Goal: Transaction & Acquisition: Purchase product/service

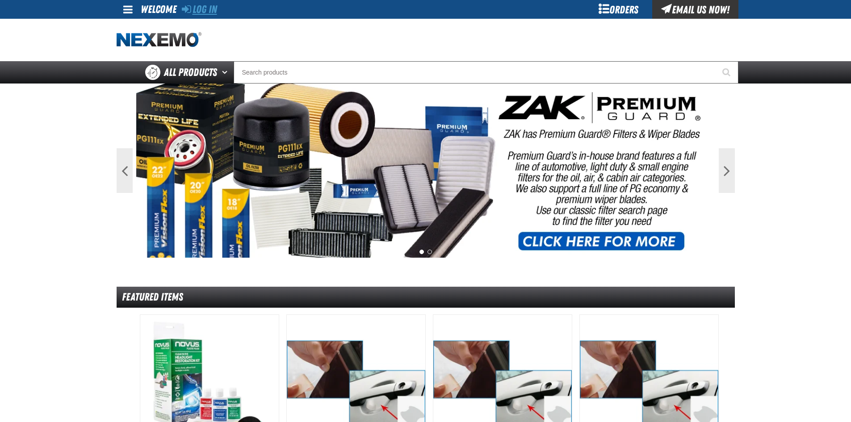
click at [198, 13] on link "Log In" at bounding box center [199, 9] width 35 height 13
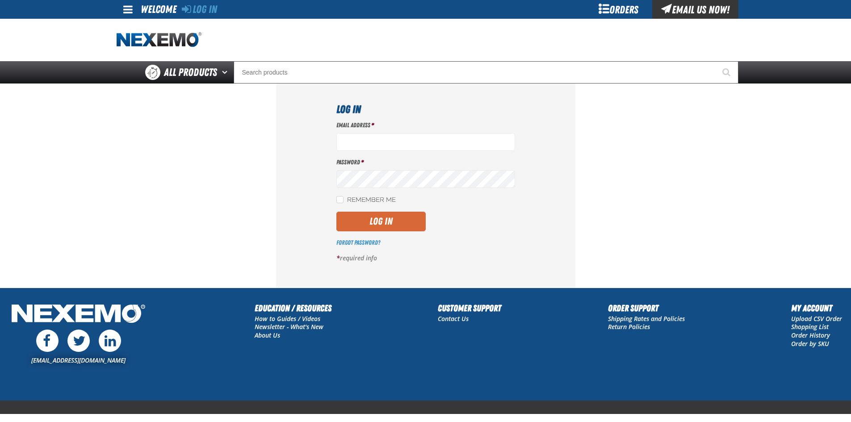
type input "[EMAIL_ADDRESS][DOMAIN_NAME]"
click at [393, 225] on button "Log In" at bounding box center [380, 222] width 89 height 20
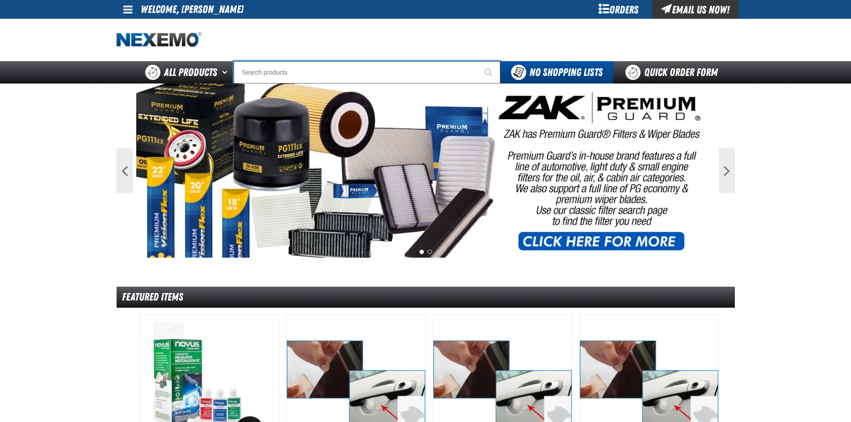
click at [357, 81] on input "Search" at bounding box center [367, 72] width 267 height 22
type input "RO"
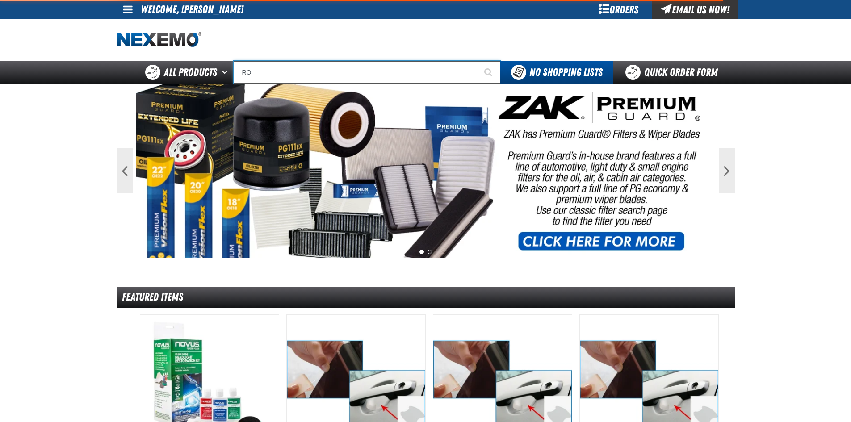
type input "ROLL"
type input "ROL"
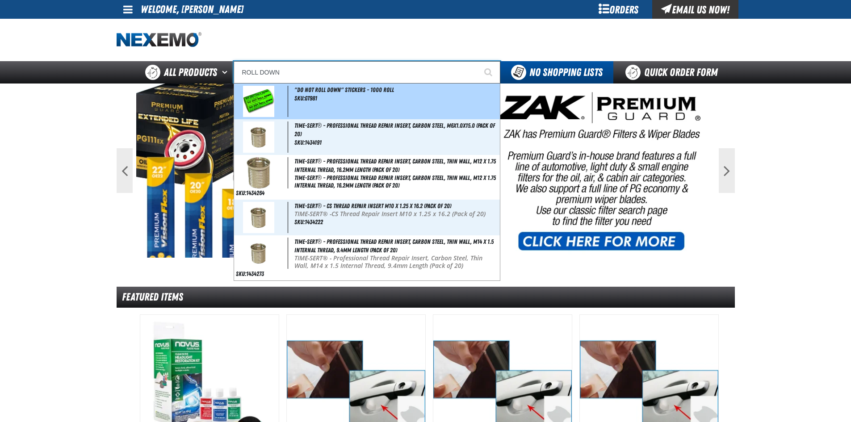
click at [325, 90] on span ""DO NOT ROLL DOWN" Stickers - 1000 Roll" at bounding box center [344, 89] width 100 height 7
type input ""DO NOT ROLL DOWN" Stickers - 1000 Roll"
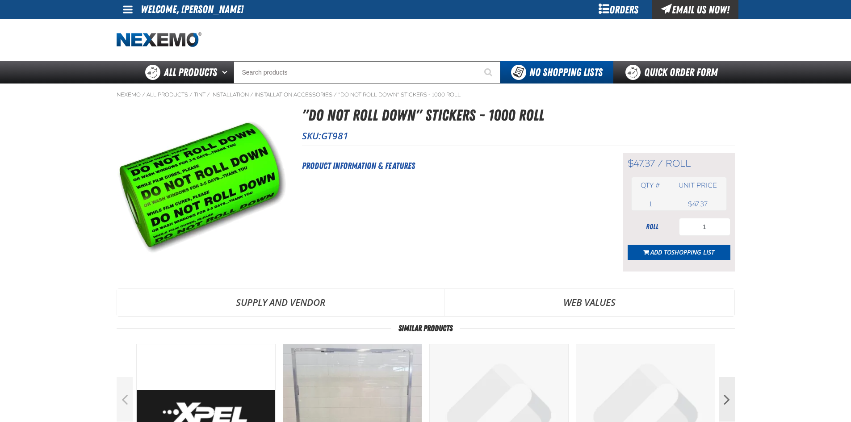
select select "roll"
click at [668, 252] on span "Add to Shopping List" at bounding box center [682, 252] width 64 height 8
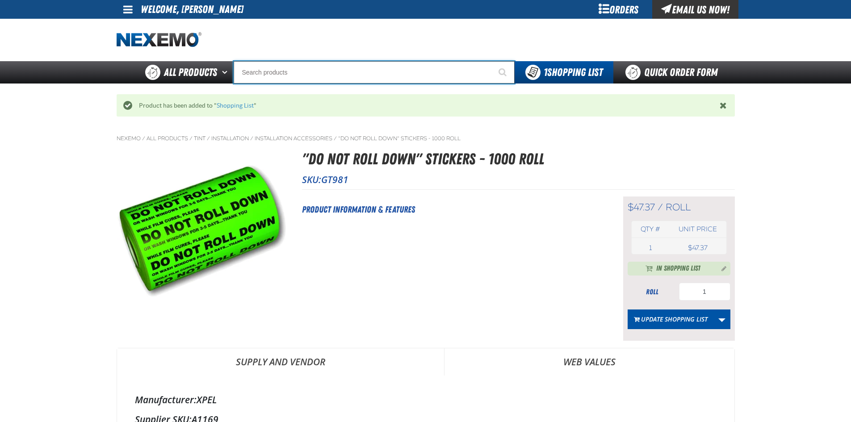
click at [278, 79] on input "Search" at bounding box center [374, 72] width 281 height 22
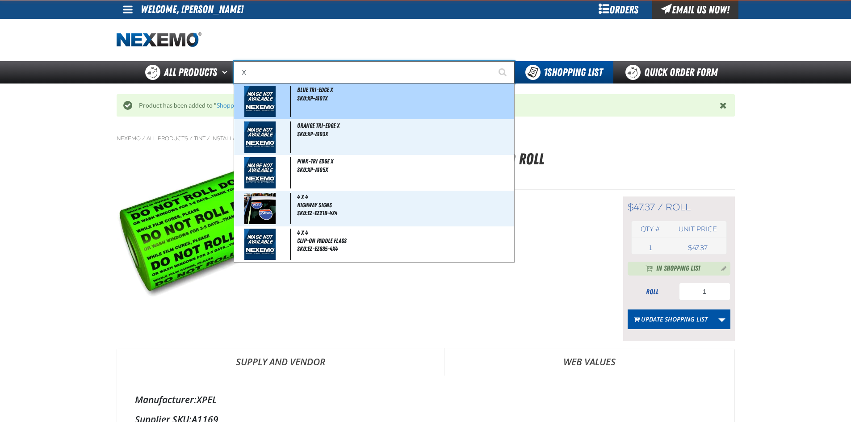
type input "XP"
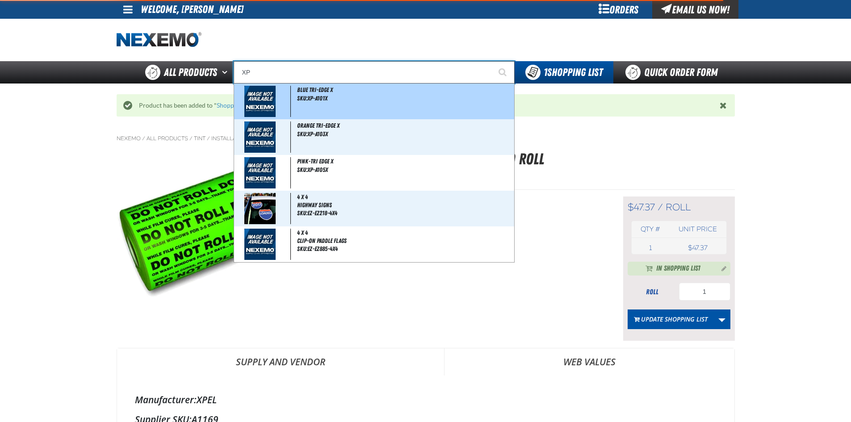
type input "XPEL EZ-Tint"
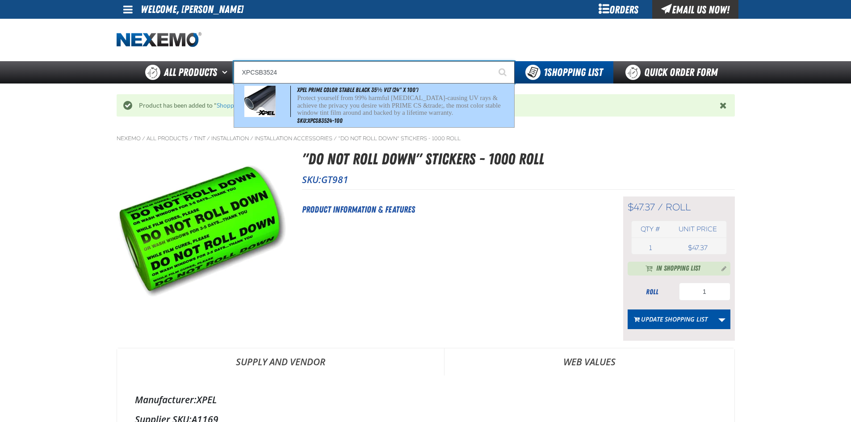
click at [392, 102] on p "Protect yourself from 99% harmful [MEDICAL_DATA]-causing UV rays & achieve the …" at bounding box center [404, 105] width 215 height 22
type input "XPEL PRIME Color Stable Black 35% VLT (24" x 100')"
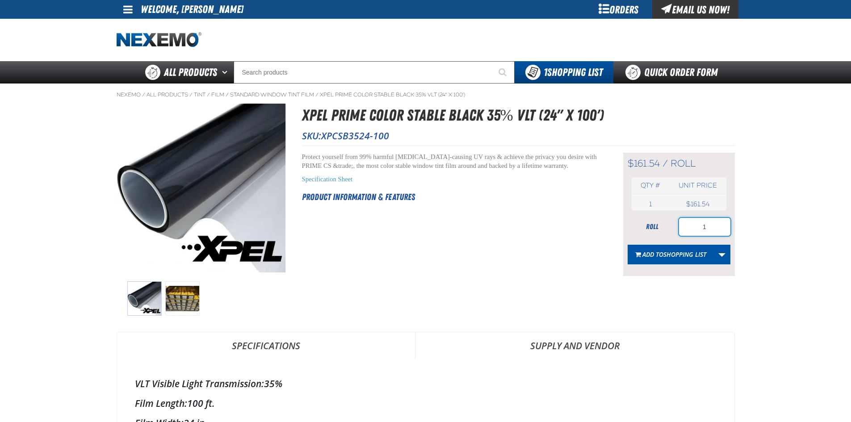
drag, startPoint x: 724, startPoint y: 225, endPoint x: 684, endPoint y: 221, distance: 40.4
click at [695, 225] on input "1" at bounding box center [704, 227] width 51 height 18
type input "6"
click at [655, 249] on button "Add to Shopping List" at bounding box center [670, 255] width 86 height 20
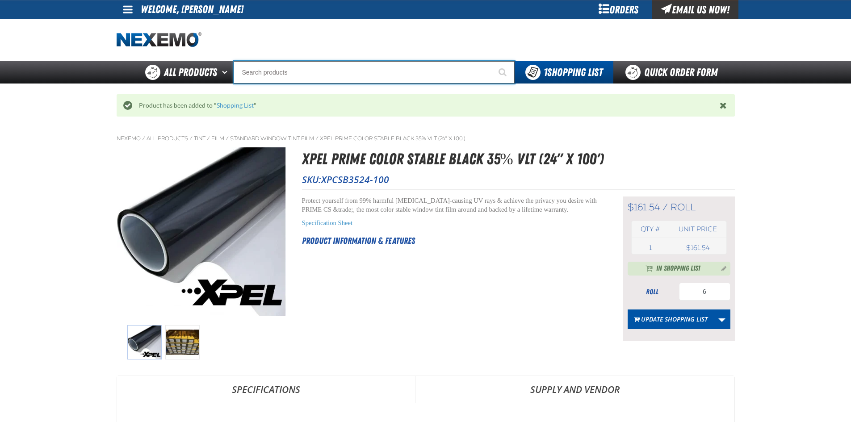
click at [334, 71] on input "Search" at bounding box center [374, 72] width 281 height 22
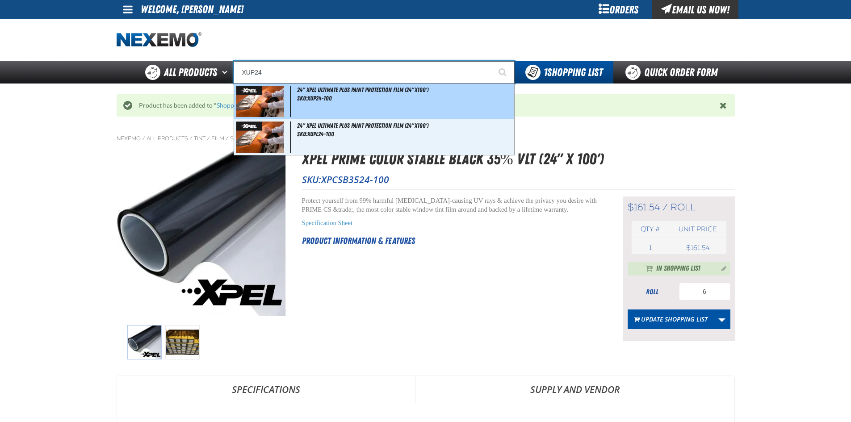
click at [340, 105] on div "24" XPEL ULTIMATE PLUS Paint Protection Film (24"x100') SKU:XUP24-100" at bounding box center [374, 101] width 280 height 36
type input "24" XPEL ULTIMATE PLUS Paint Protection Film (24"x100')"
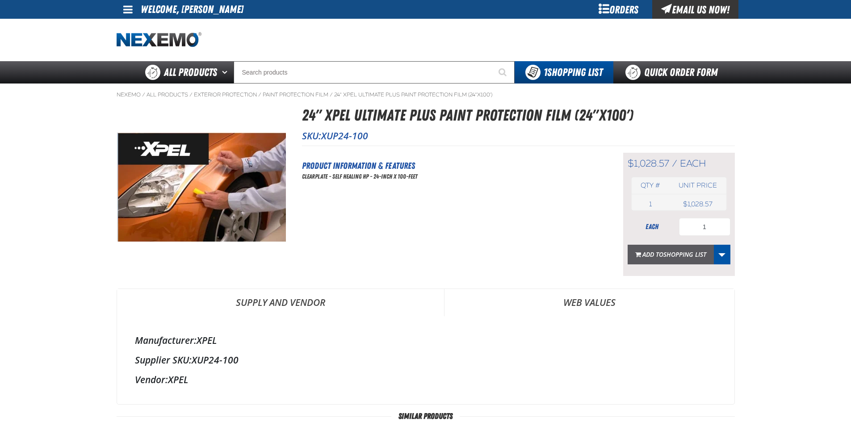
click at [684, 254] on span "Shopping List" at bounding box center [684, 254] width 43 height 8
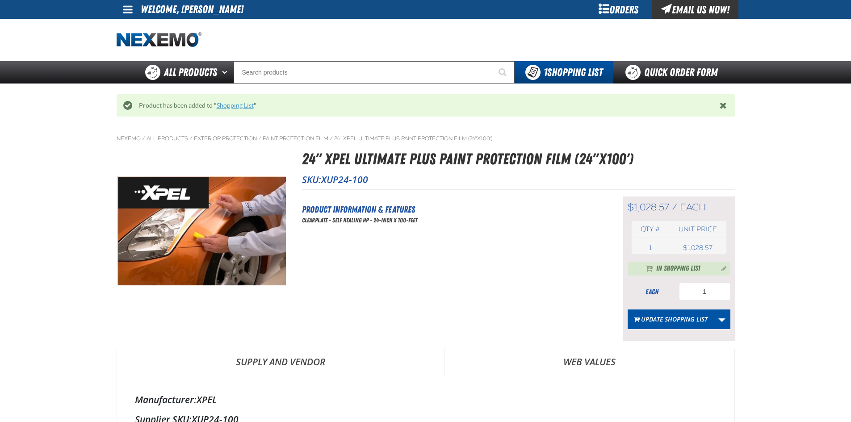
click at [222, 104] on link "Shopping List" at bounding box center [235, 105] width 37 height 7
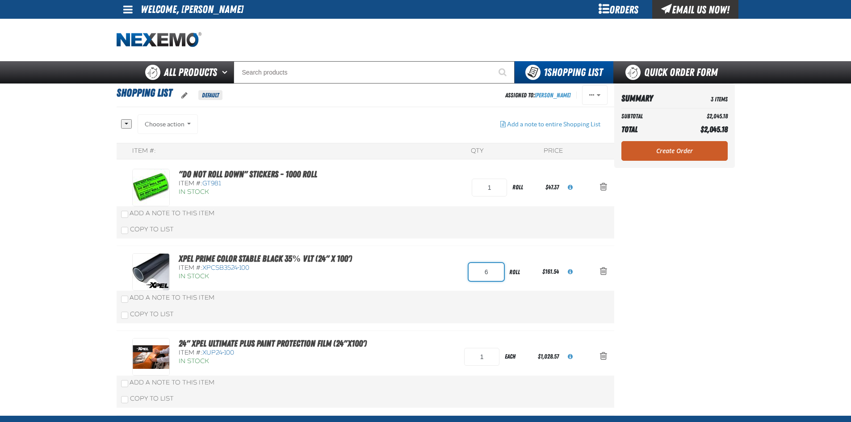
drag, startPoint x: 490, startPoint y: 275, endPoint x: 422, endPoint y: 270, distance: 68.6
click at [458, 269] on div "XPEL PRIME Color Stable Black 35% VLT (24" x 100') Item #: XPCSB3524-100 In Sto…" at bounding box center [356, 272] width 448 height 38
type input "8"
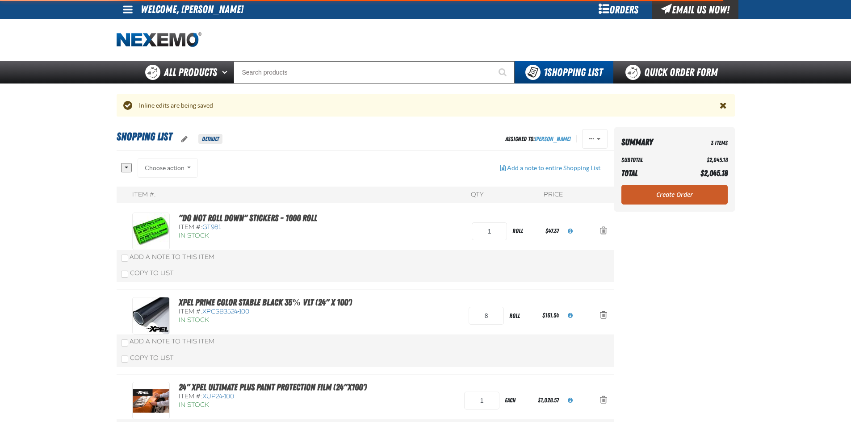
click at [848, 257] on main "Shopping List Default Assigned To: Joe Rash Reassign Duplicate Delete QTY" at bounding box center [425, 293] width 851 height 332
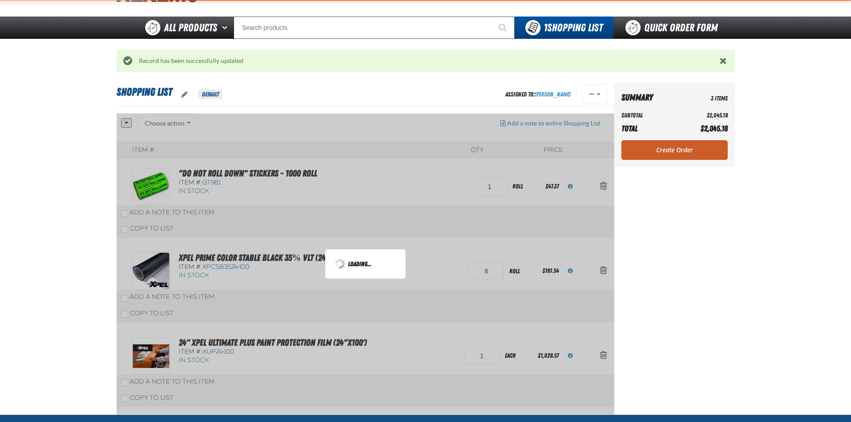
click at [714, 262] on aside "Summary 3 Items Subtotal $2,045.18 Total $2,045.18 Loading... Create Order" at bounding box center [674, 249] width 121 height 332
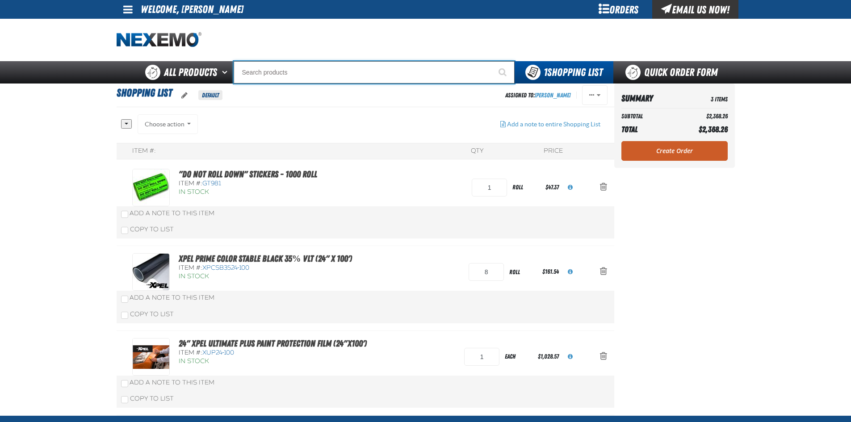
click at [393, 75] on input "Search" at bounding box center [374, 72] width 281 height 22
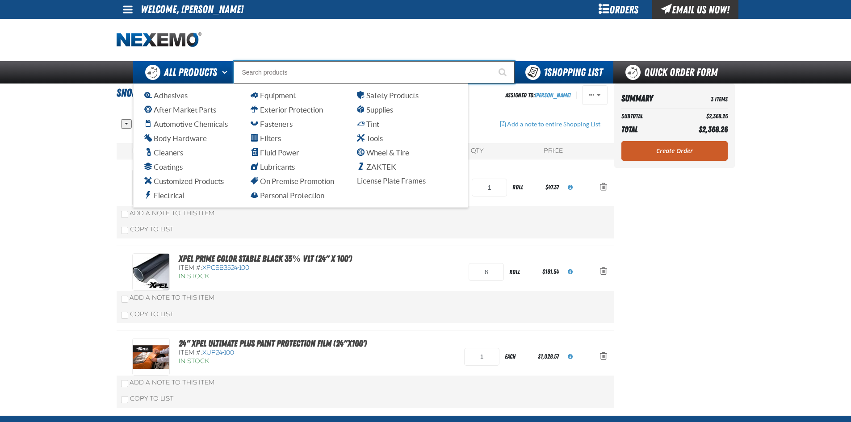
click at [188, 67] on span "All Products" at bounding box center [190, 72] width 53 height 16
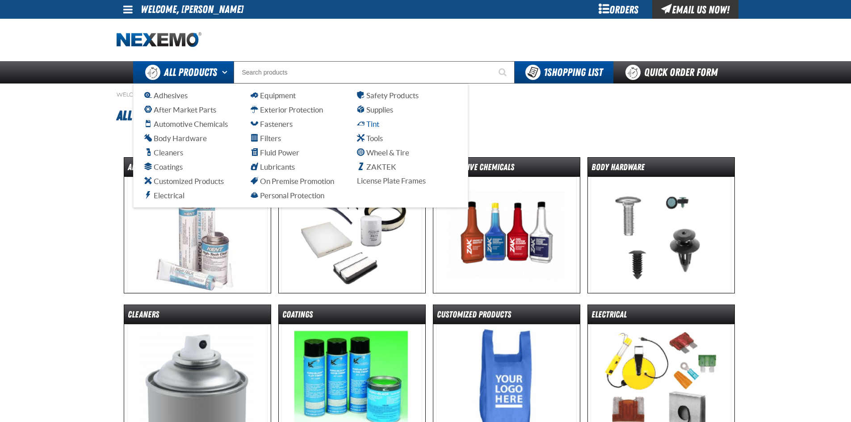
click at [373, 123] on span "Tint" at bounding box center [368, 124] width 22 height 8
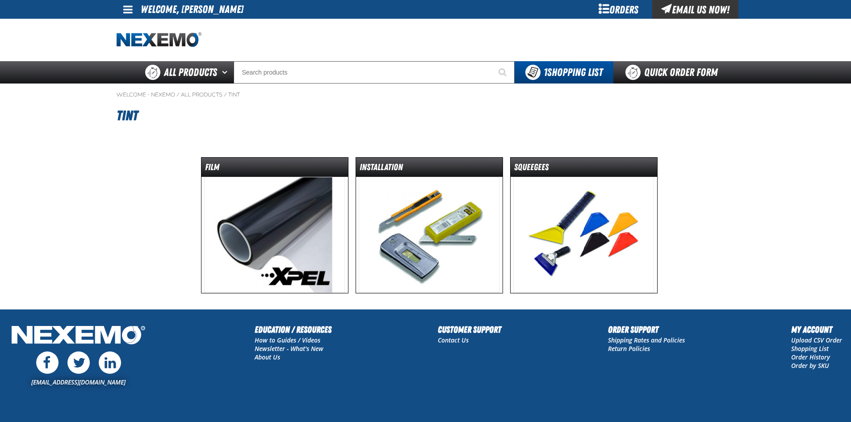
click at [453, 238] on img at bounding box center [429, 235] width 141 height 116
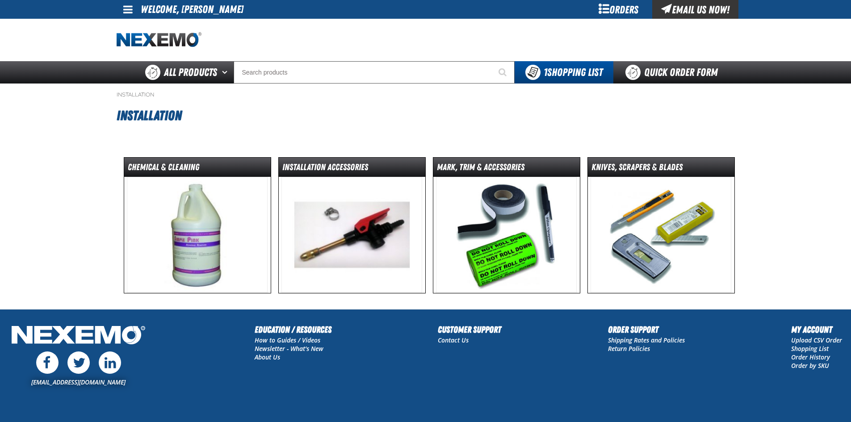
click at [503, 219] on img at bounding box center [506, 235] width 141 height 116
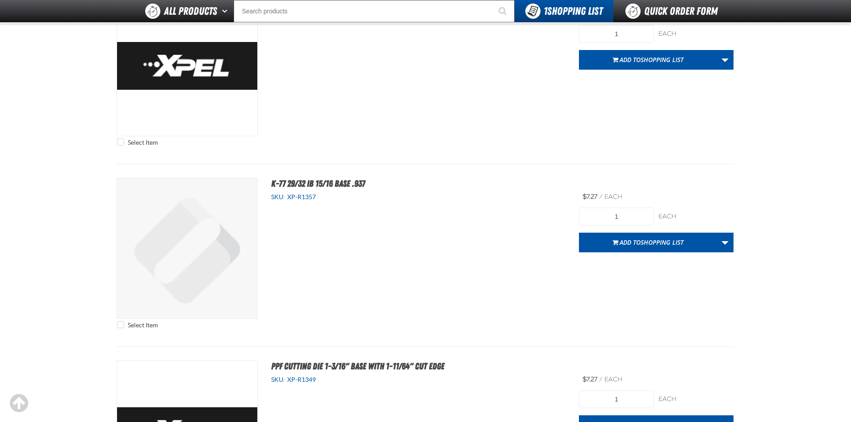
scroll to position [1741, 0]
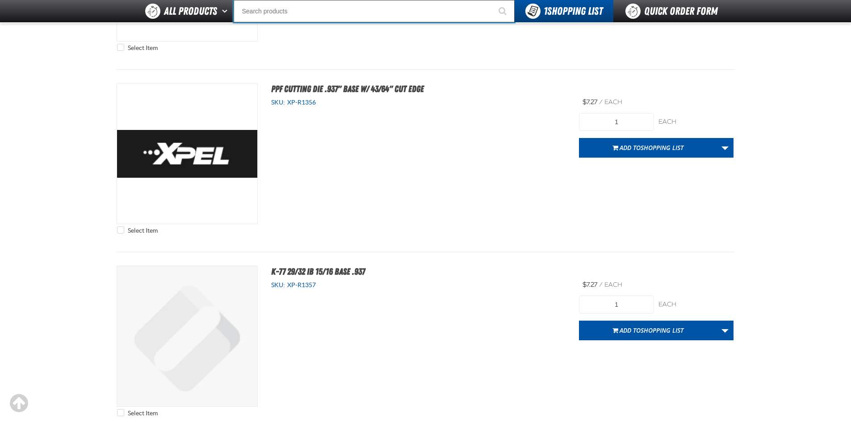
click at [288, 13] on input "Search" at bounding box center [374, 11] width 281 height 22
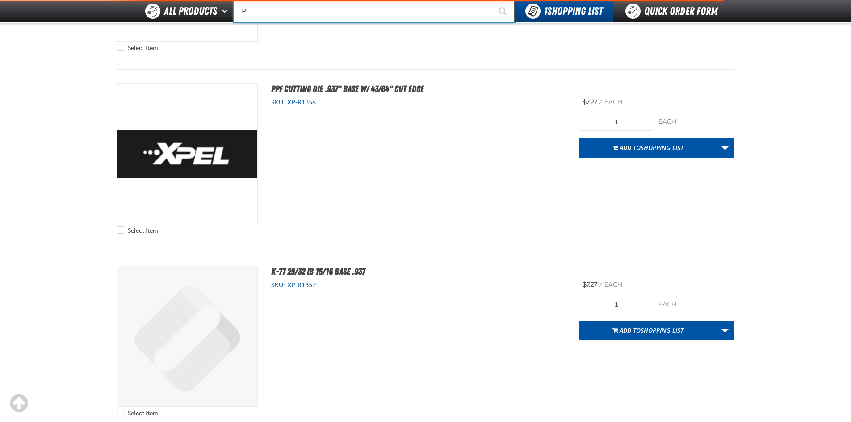
type input "PG"
type input "PG-Sub01"
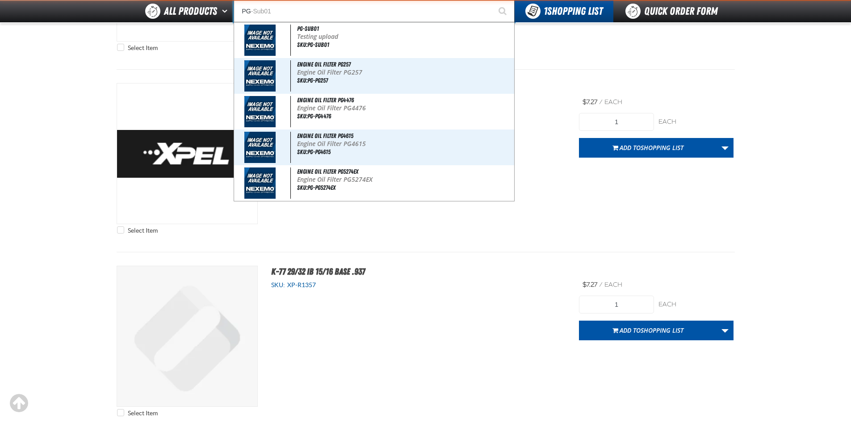
type input "P"
type input "Perfect P Series 0.25-ounce Lead Wheel Weight"
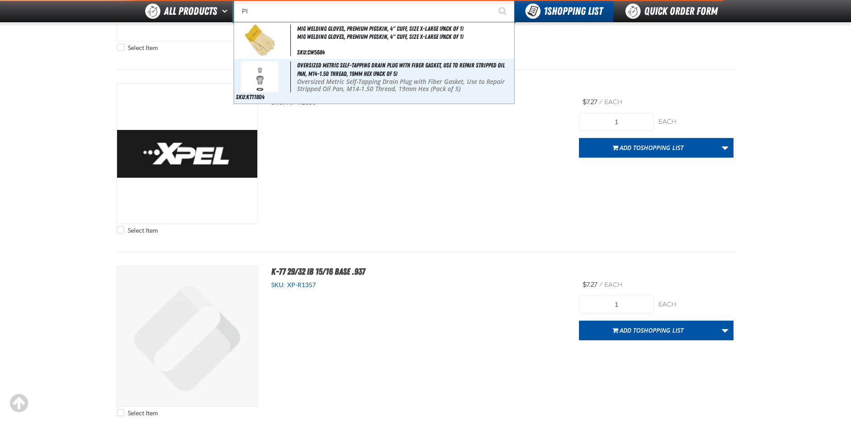
type input "P"
type input "Perfect P Series 0.25-ounce Lead Wheel Weight"
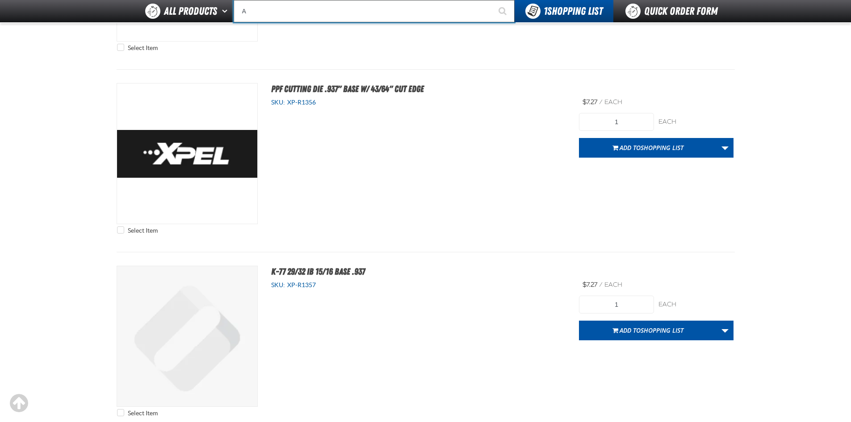
type input "AB"
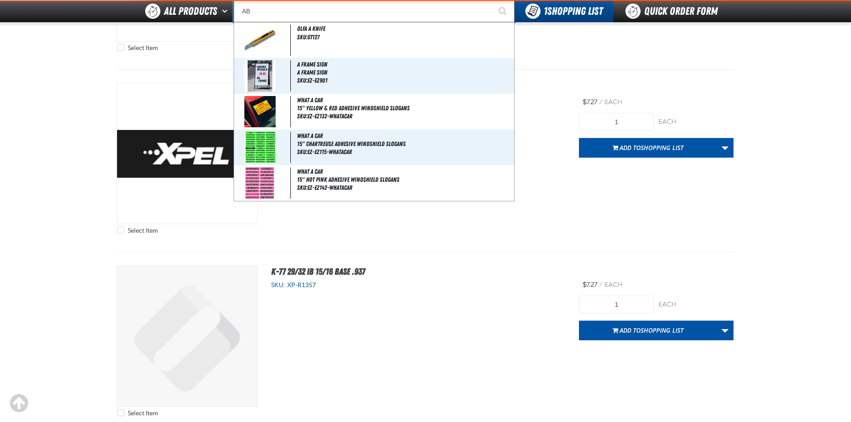
type input "ABS"
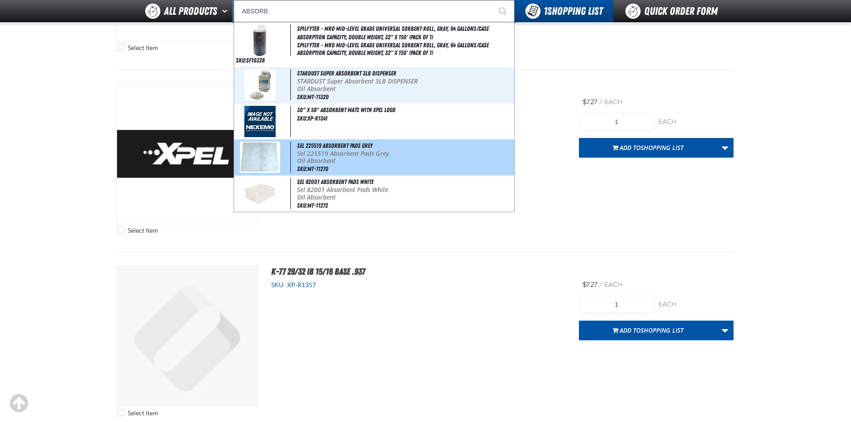
click at [367, 151] on p "Sel 225519 Absorbent Pads Grey" at bounding box center [404, 154] width 215 height 8
type input "Sel 225519 Absorbent Pads Grey"
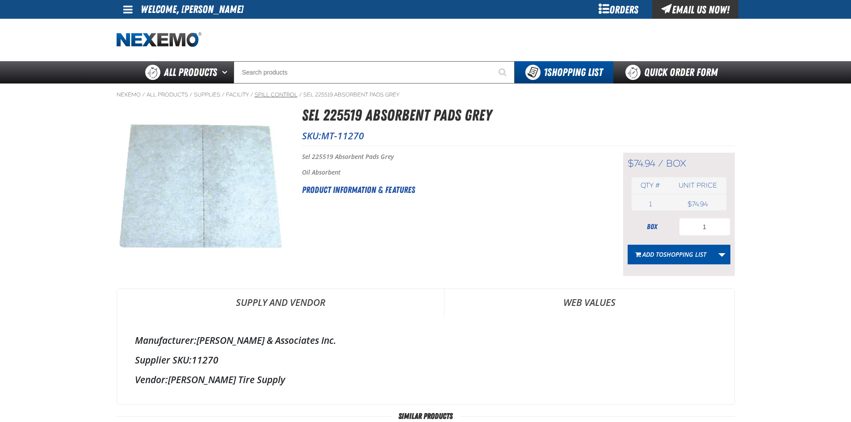
click at [273, 93] on link "Spill Control" at bounding box center [276, 94] width 43 height 7
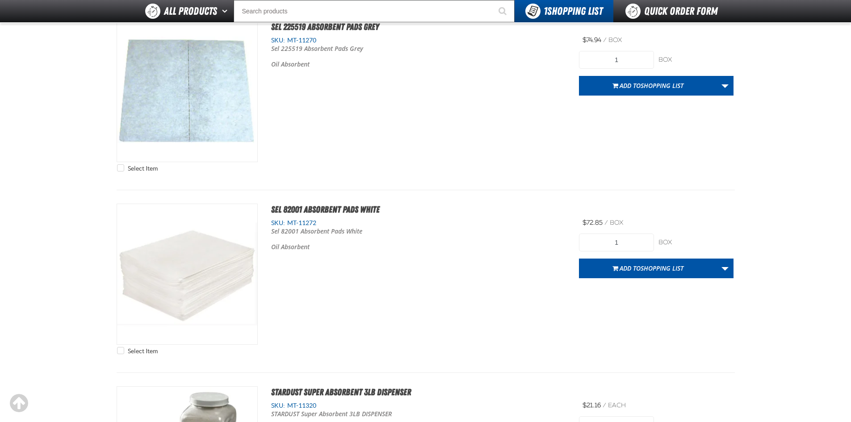
scroll to position [402, 0]
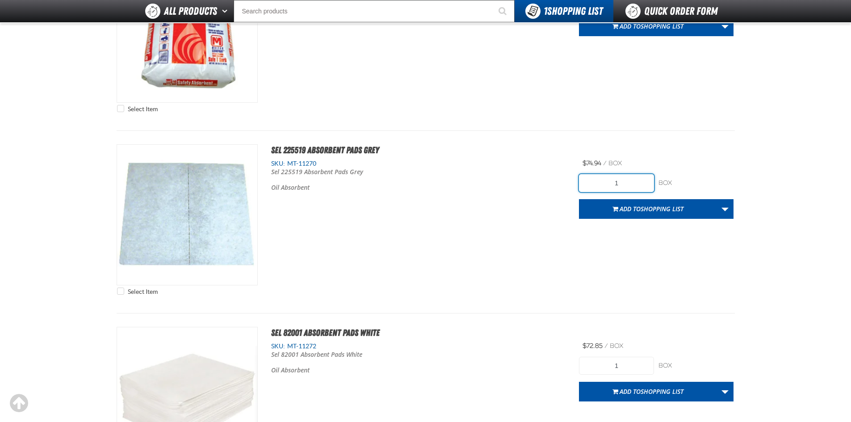
drag, startPoint x: 601, startPoint y: 184, endPoint x: 662, endPoint y: 184, distance: 60.3
click at [662, 184] on div "1 box box" at bounding box center [656, 183] width 154 height 18
type input "2"
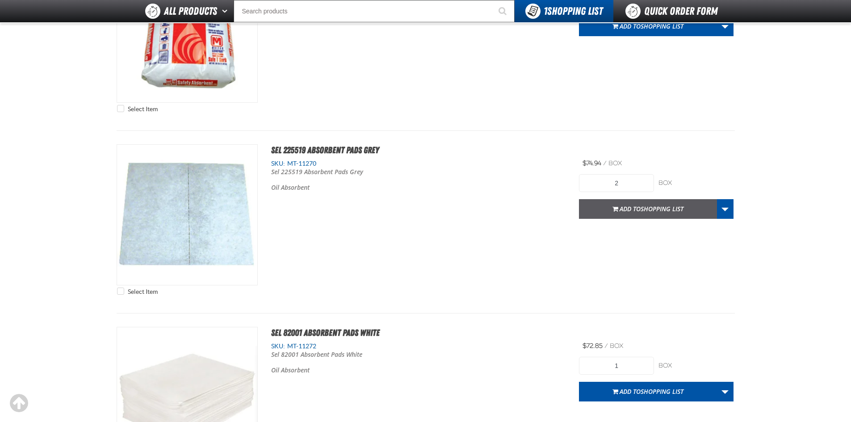
click at [657, 209] on span "Shopping List" at bounding box center [661, 208] width 43 height 8
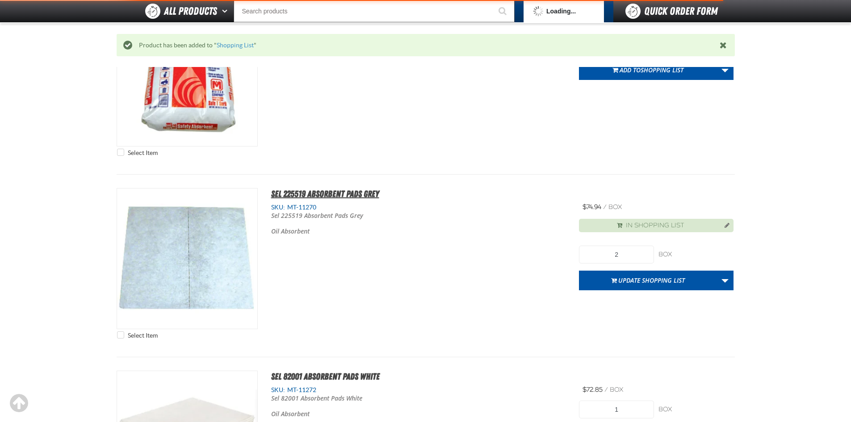
scroll to position [446, 0]
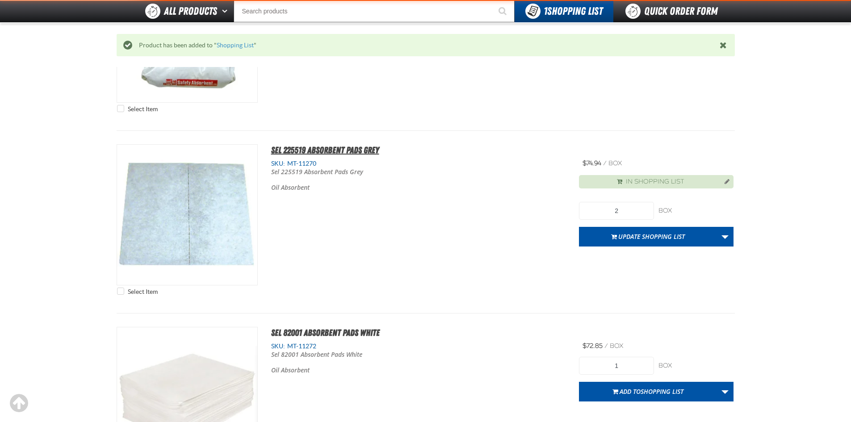
click at [306, 147] on span "Sel 225519 Absorbent Pads Grey" at bounding box center [325, 150] width 108 height 11
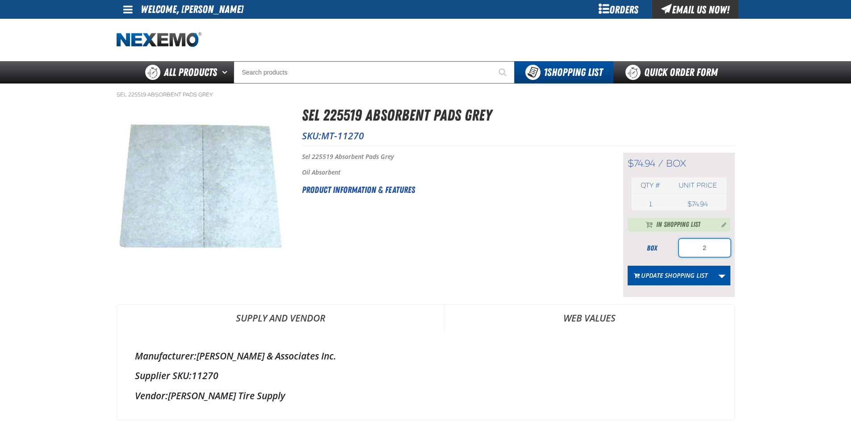
drag, startPoint x: 705, startPoint y: 250, endPoint x: 723, endPoint y: 251, distance: 18.3
click at [722, 251] on input "2" at bounding box center [704, 248] width 51 height 18
type input "1"
click at [681, 273] on button "Update Shopping List" at bounding box center [670, 276] width 86 height 20
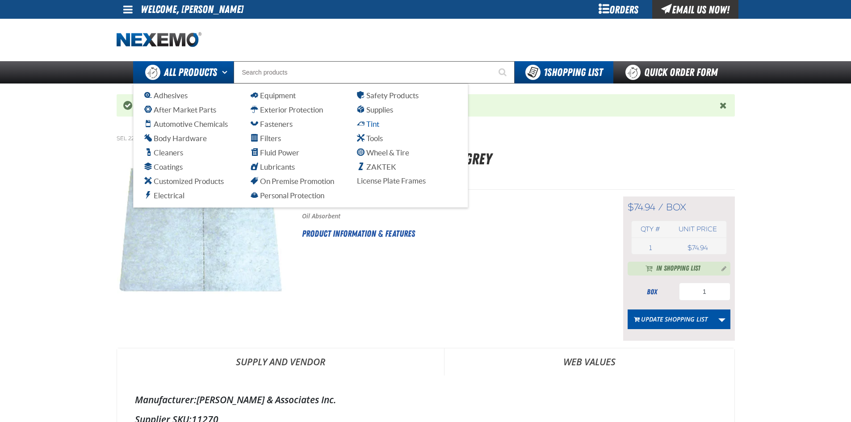
click at [368, 125] on span "Tint" at bounding box center [368, 124] width 22 height 8
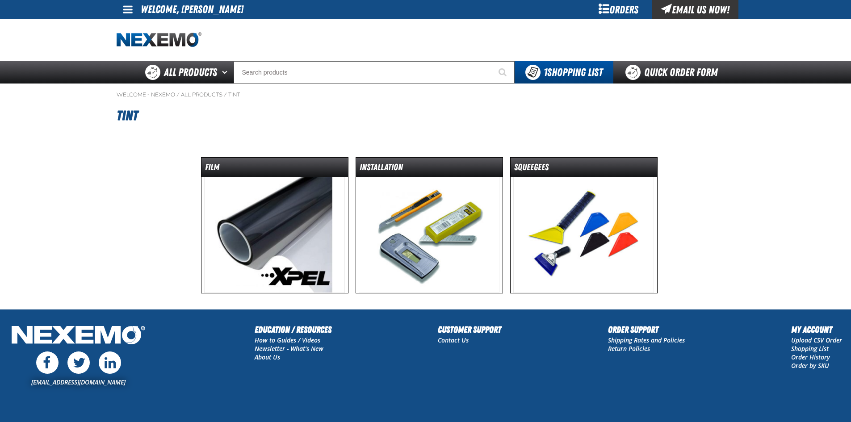
click at [402, 195] on img at bounding box center [429, 235] width 141 height 116
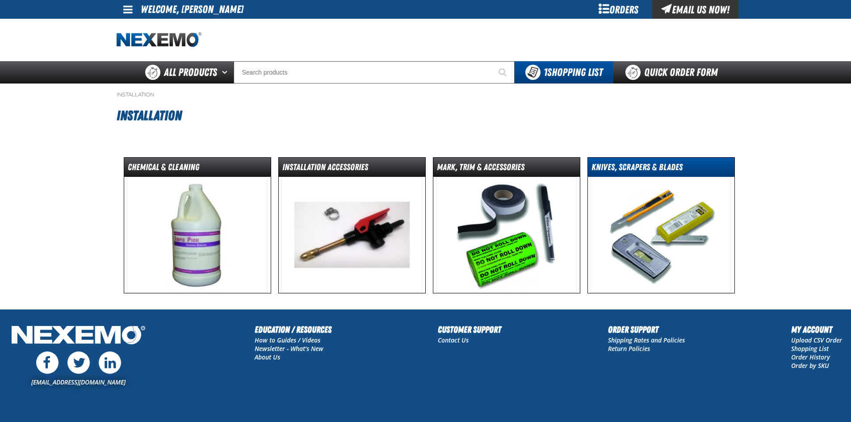
click at [605, 164] on dt "Knives, Scrapers & Blades" at bounding box center [661, 169] width 146 height 16
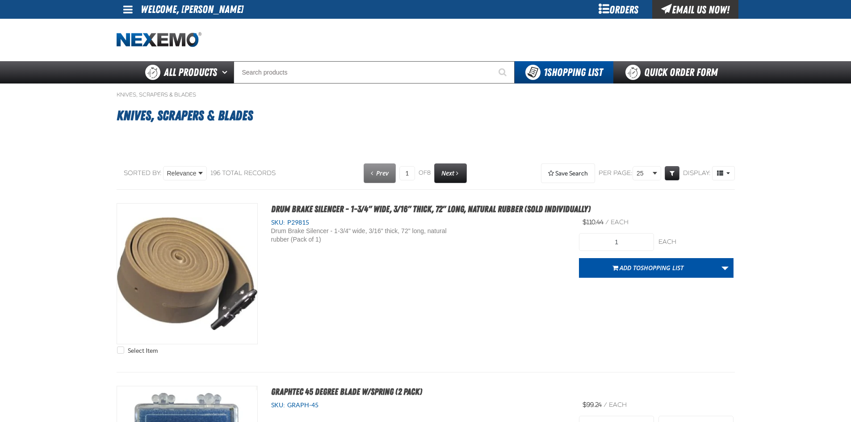
select select "each"
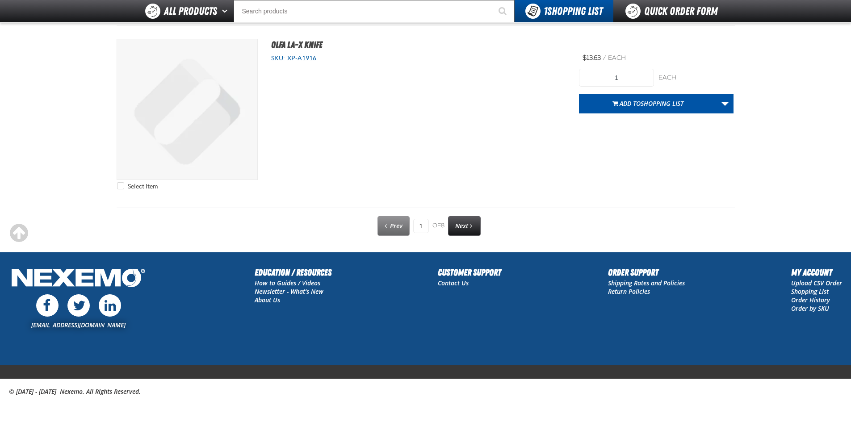
scroll to position [4526, 0]
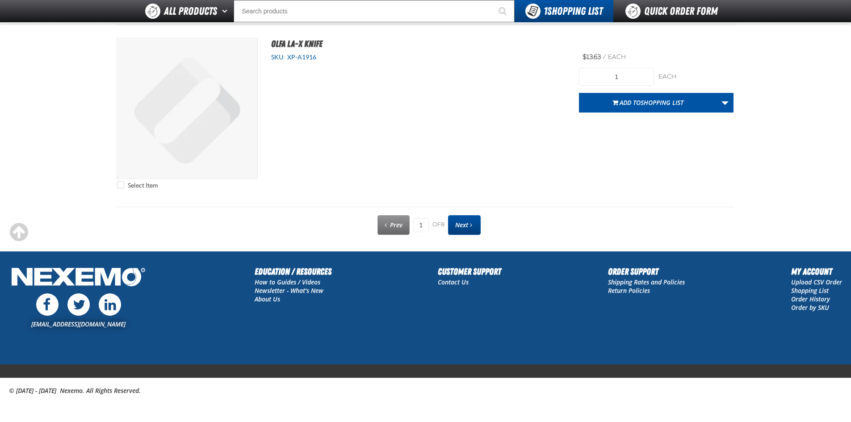
click at [468, 227] on span "Next" at bounding box center [461, 225] width 13 height 8
type input "2"
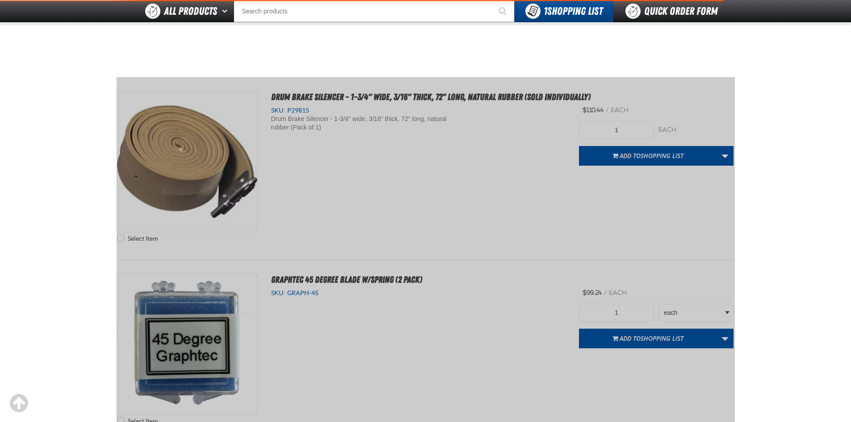
scroll to position [0, 0]
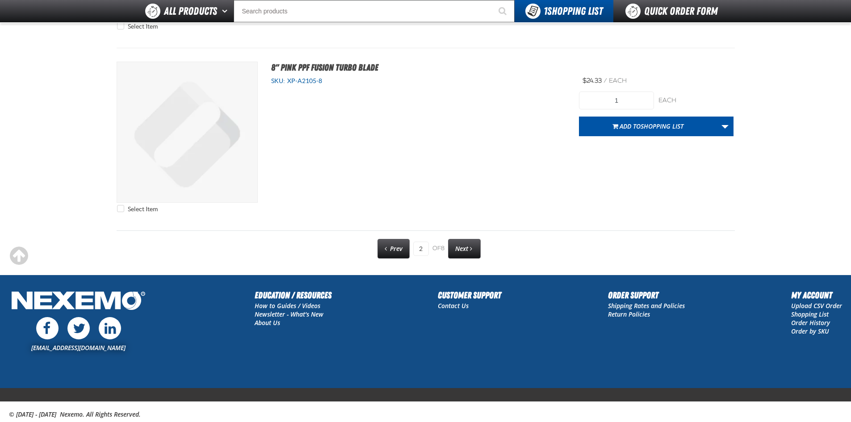
scroll to position [4526, 0]
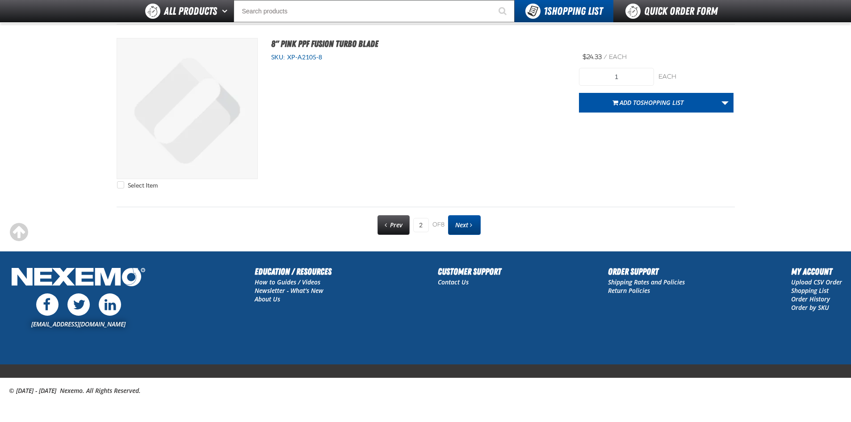
click at [472, 222] on span "Next page" at bounding box center [471, 225] width 2 height 6
type input "3"
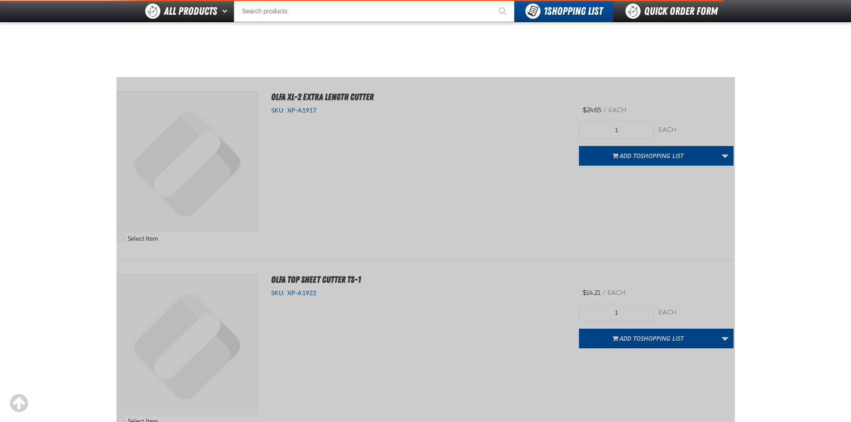
scroll to position [0, 0]
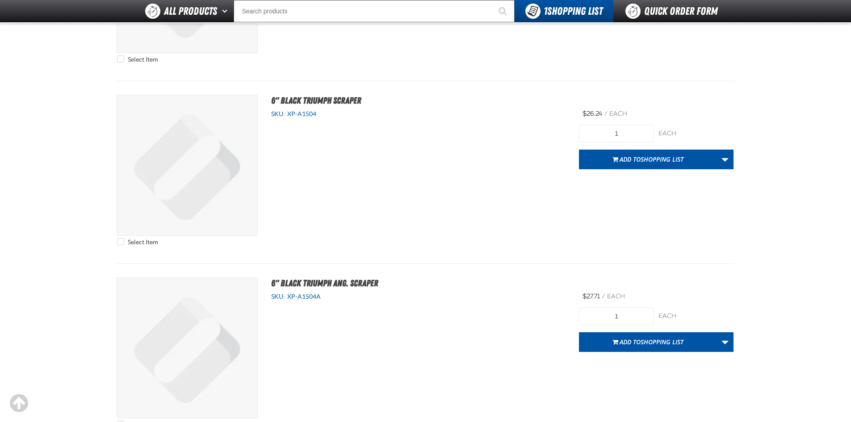
scroll to position [4526, 0]
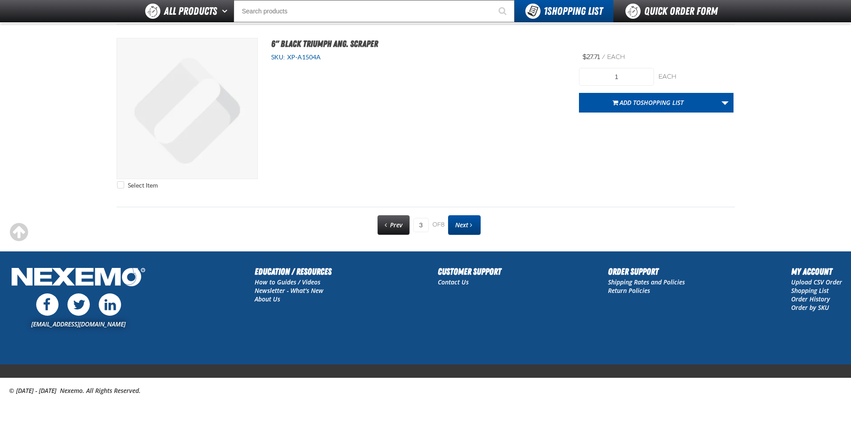
click at [464, 221] on span "Next" at bounding box center [461, 225] width 13 height 8
type input "4"
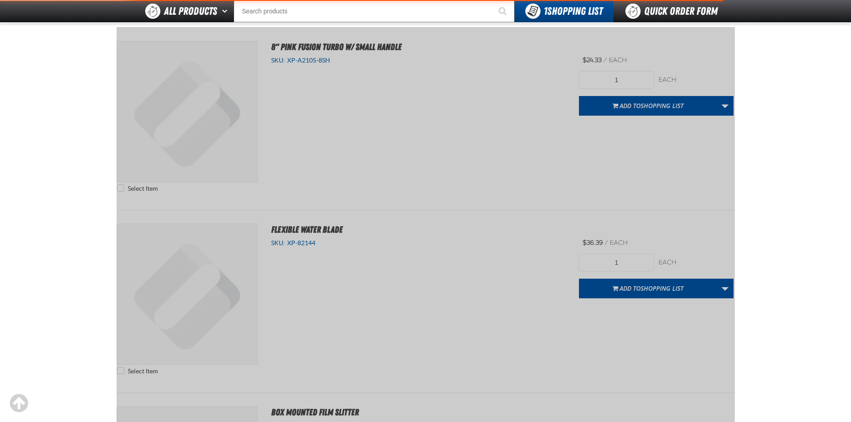
scroll to position [0, 0]
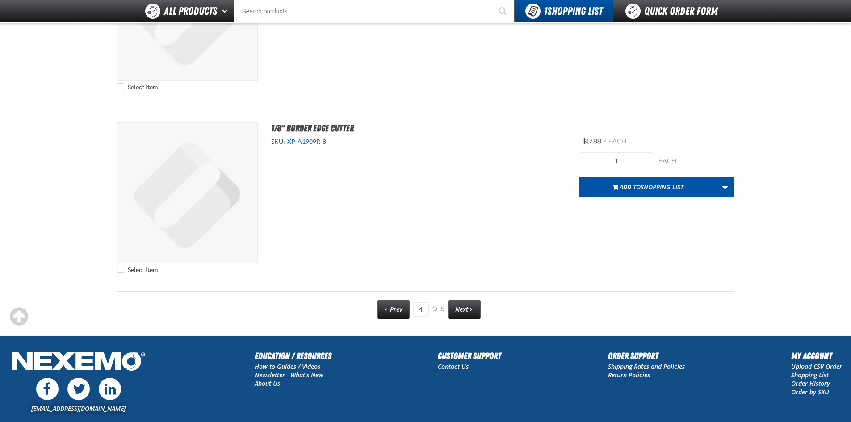
scroll to position [4526, 0]
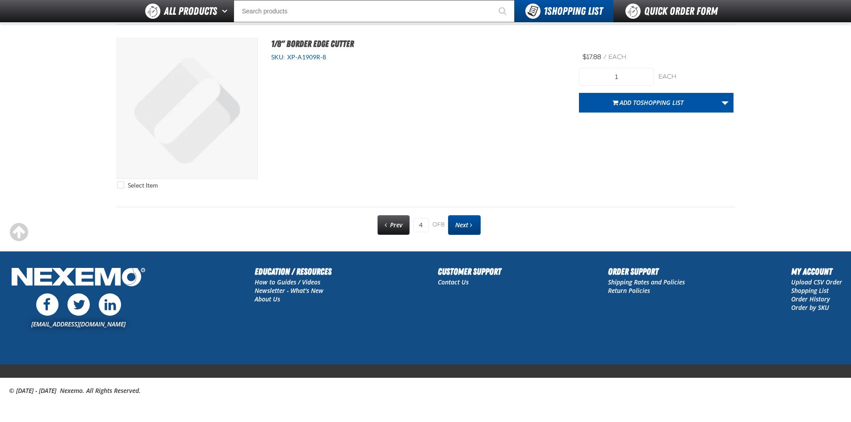
click at [469, 225] on link "Next" at bounding box center [464, 225] width 33 height 20
type input "5"
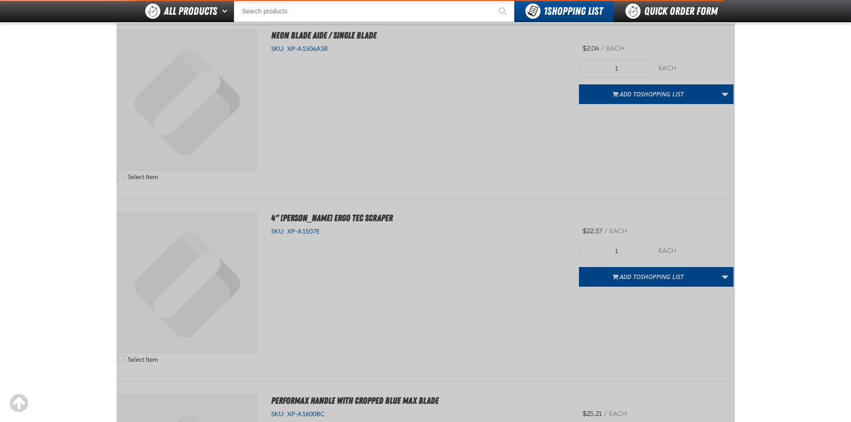
scroll to position [0, 0]
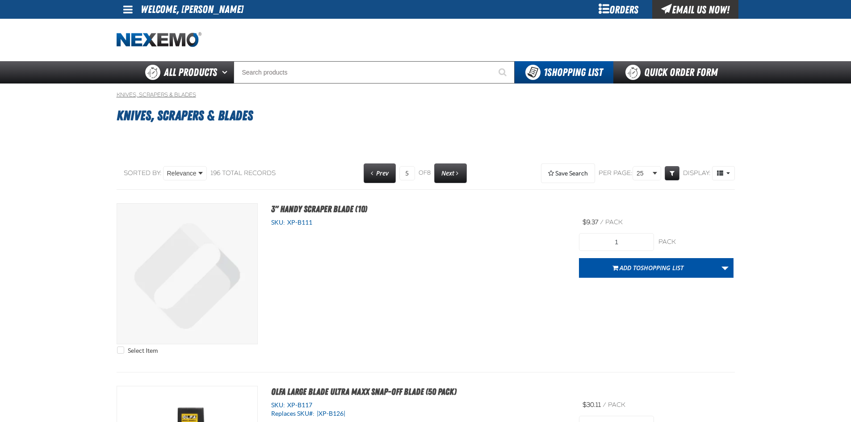
click at [161, 97] on link "Knives, Scrapers & Blades" at bounding box center [156, 94] width 79 height 7
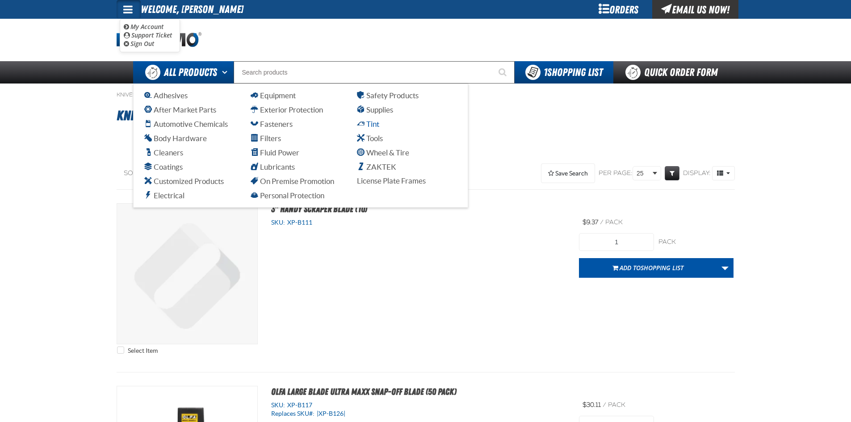
click at [367, 125] on span "Tint" at bounding box center [368, 124] width 22 height 8
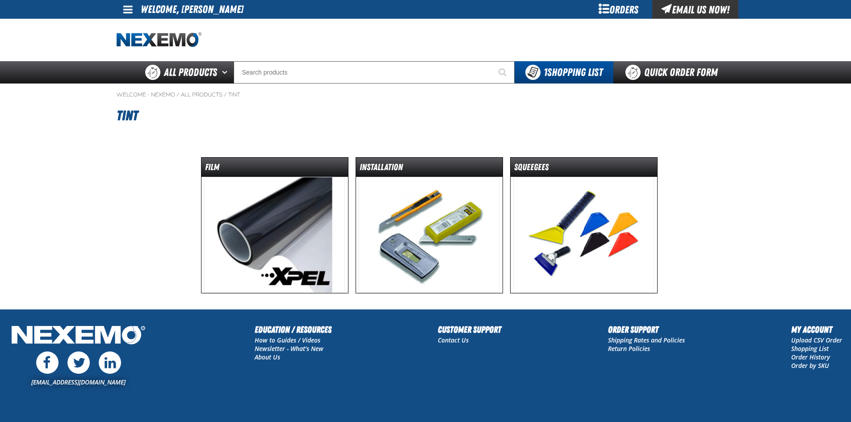
click at [424, 244] on img at bounding box center [429, 235] width 141 height 116
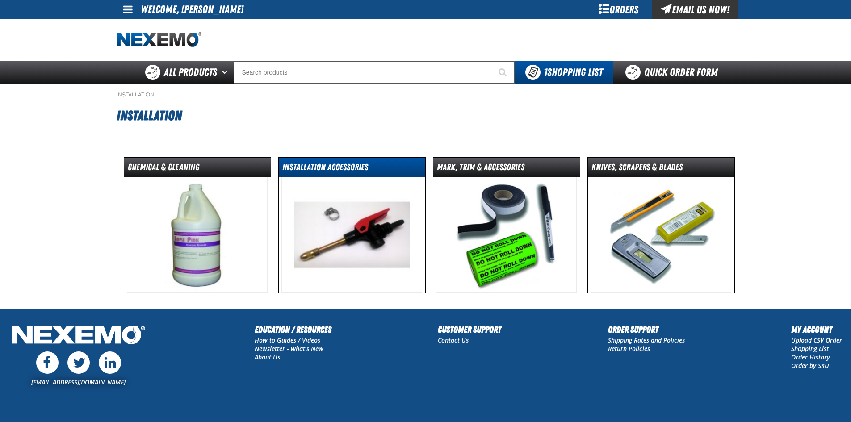
click at [331, 164] on dt "Installation Accessories" at bounding box center [352, 169] width 146 height 16
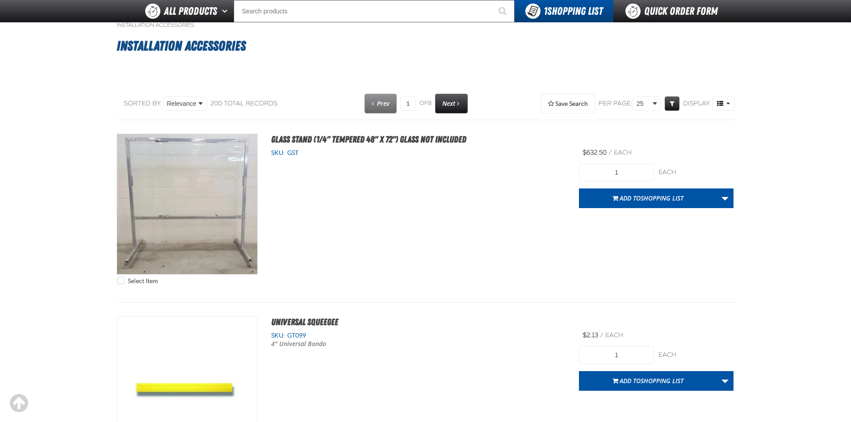
scroll to position [45, 0]
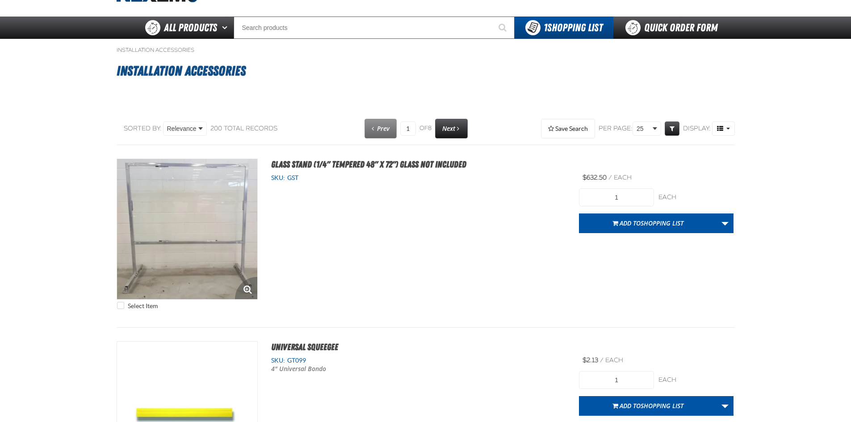
click at [212, 221] on img at bounding box center [187, 229] width 140 height 140
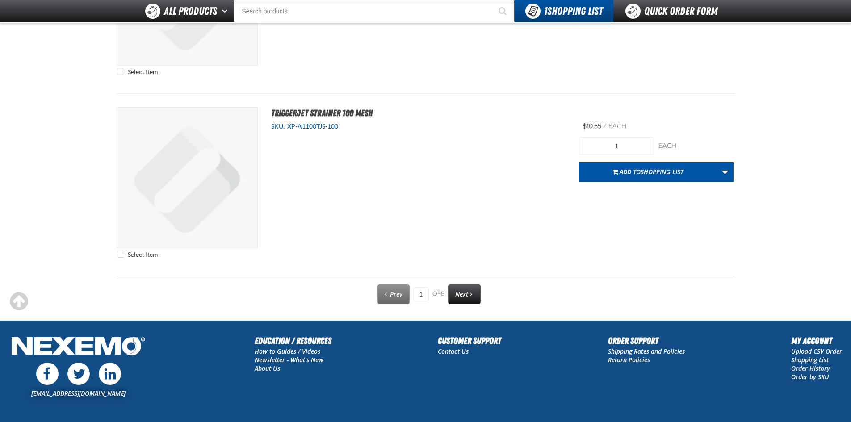
scroll to position [4392, 0]
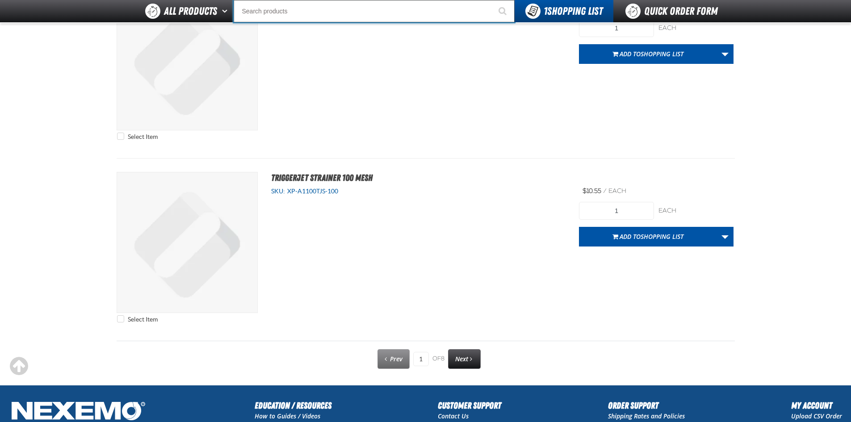
click at [284, 11] on input "Search" at bounding box center [374, 11] width 281 height 22
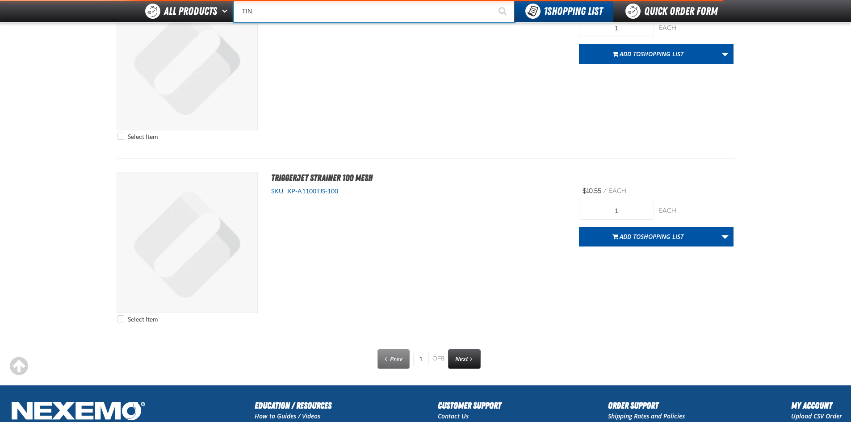
type input "TINT"
type input "TINT Slime ( 1 gallon)"
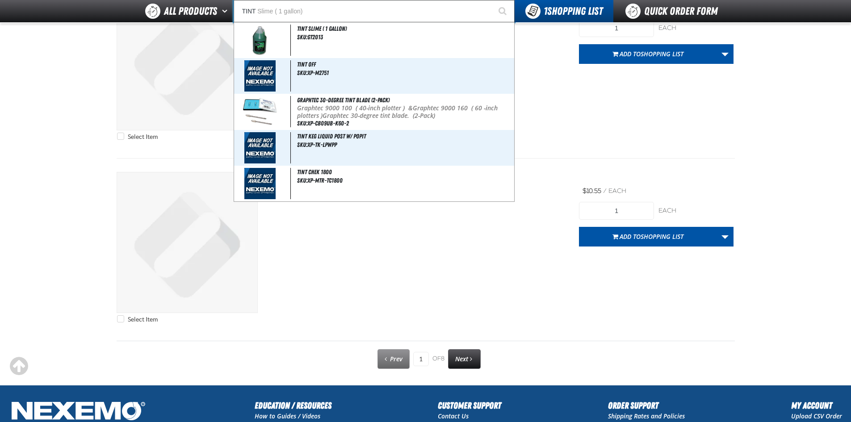
type input "TINT"
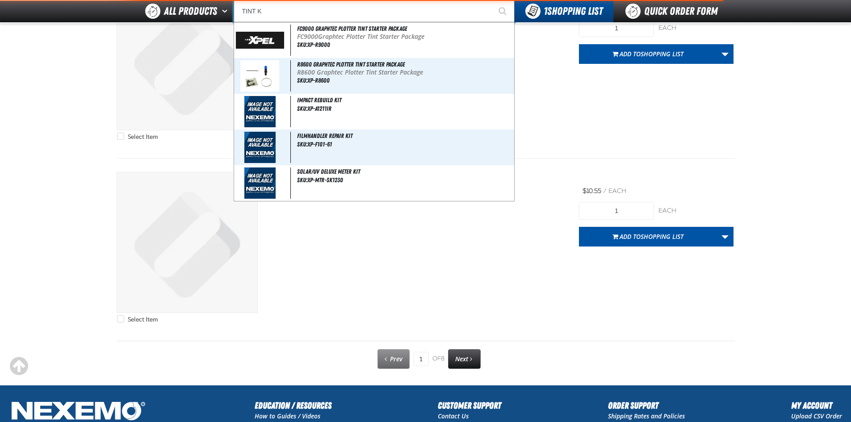
type input "TINT"
type input "TINT Slime ( 1 gallon)"
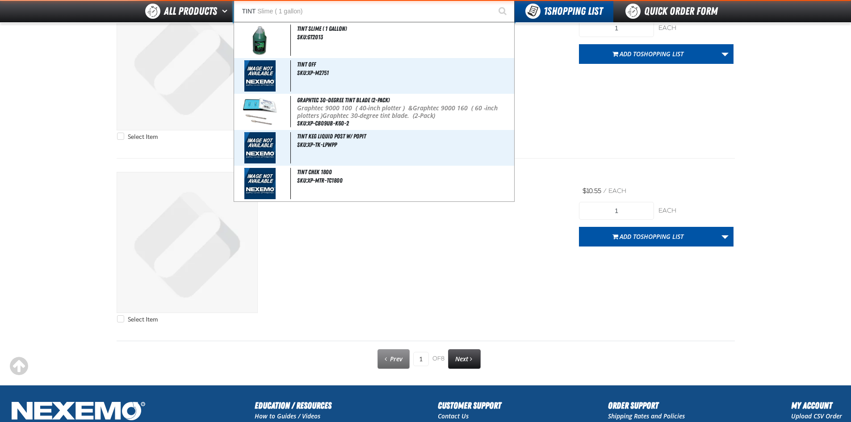
type input "TINT S"
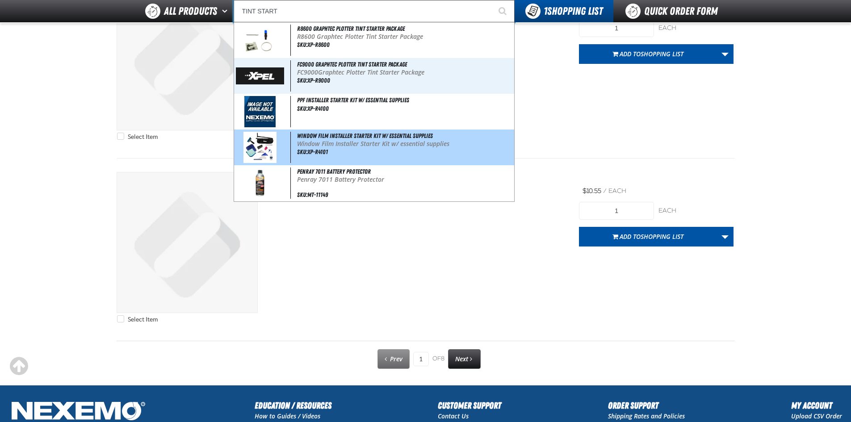
click at [317, 143] on p "Window Film Installer Starter Kit w/ essential supplies" at bounding box center [404, 144] width 215 height 8
type input "Window Film Installer Starter Kit w/ essential supplies"
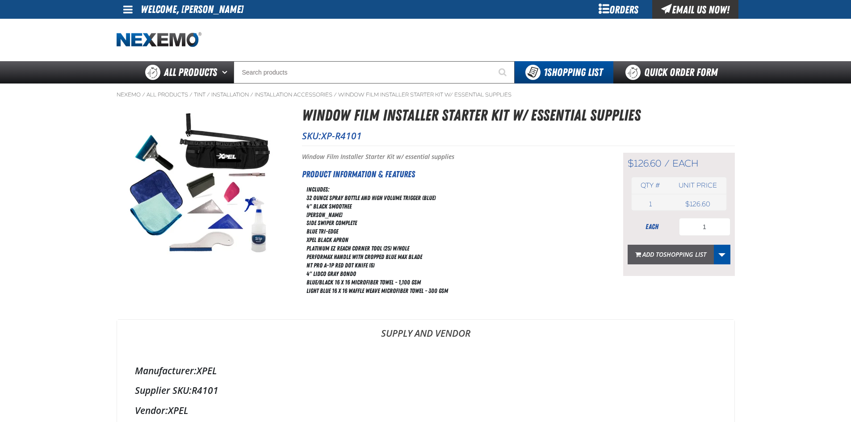
click at [688, 254] on span "Shopping List" at bounding box center [684, 254] width 43 height 8
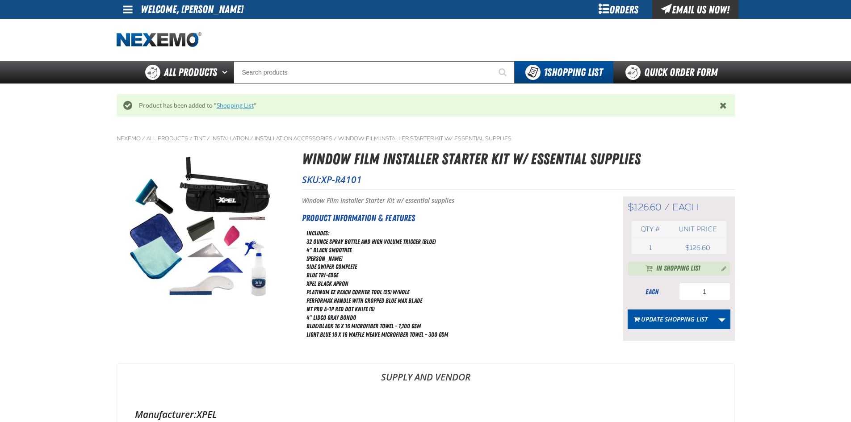
click at [232, 106] on link "Shopping List" at bounding box center [235, 105] width 37 height 7
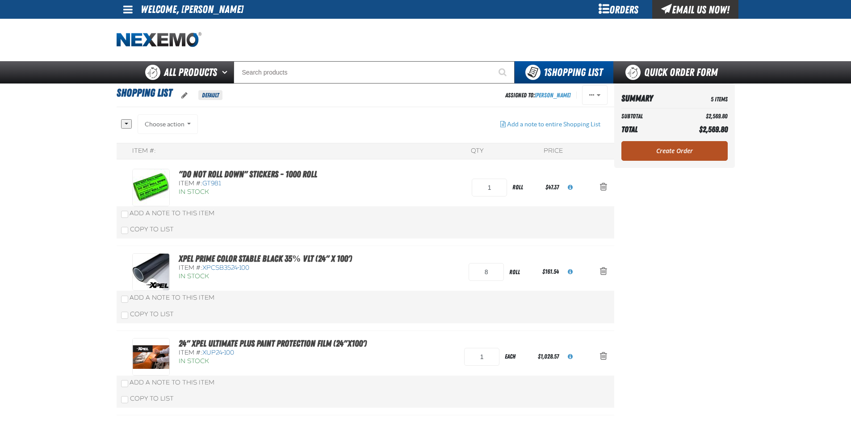
click at [700, 148] on link "Create Order" at bounding box center [674, 151] width 106 height 20
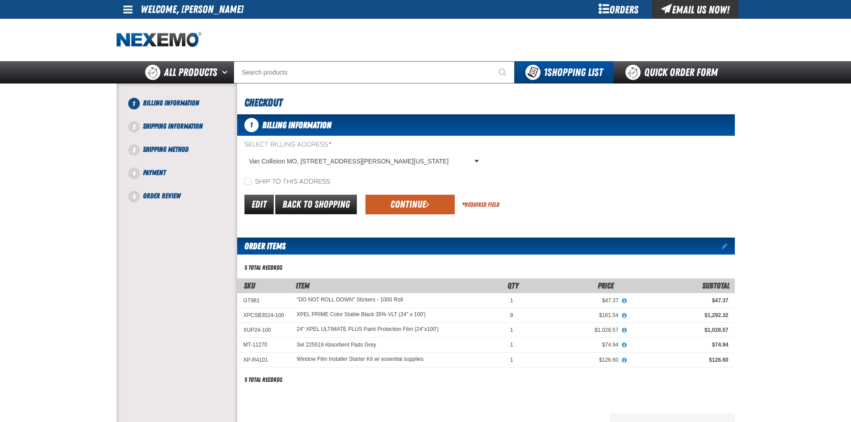
click at [255, 184] on label "Ship to this address" at bounding box center [287, 182] width 86 height 8
click at [251, 184] on input "Ship to this address" at bounding box center [247, 181] width 7 height 7
checkbox input "true"
click at [417, 204] on button "Continue" at bounding box center [409, 205] width 89 height 20
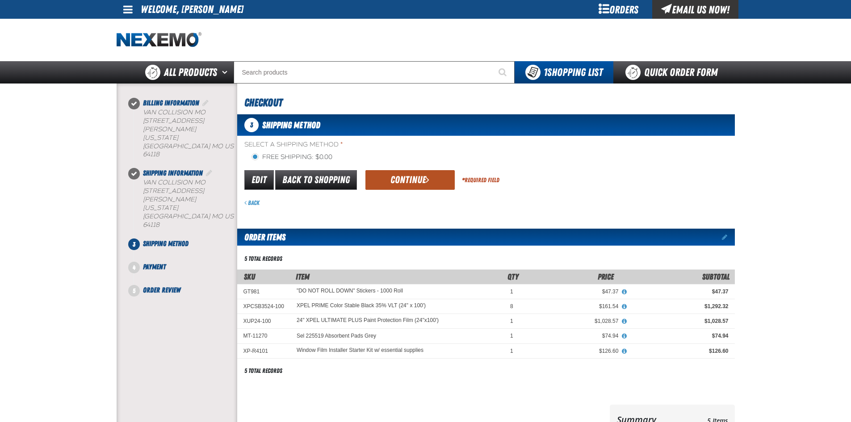
click at [420, 175] on button "Continue" at bounding box center [409, 180] width 89 height 20
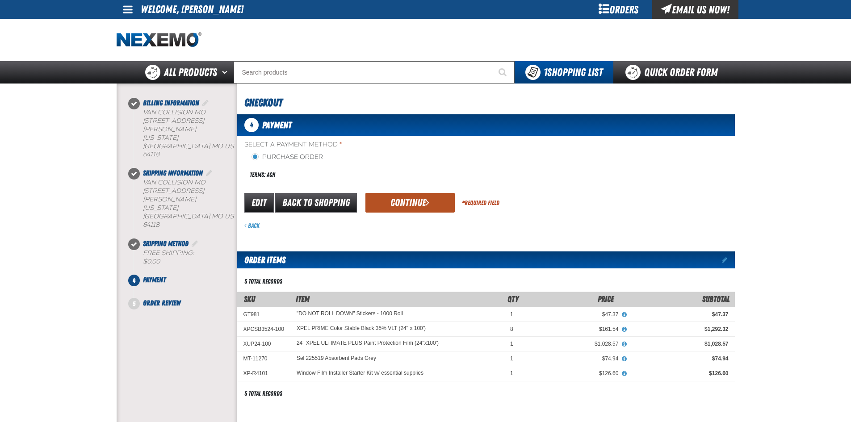
click at [409, 203] on button "Continue" at bounding box center [409, 203] width 89 height 20
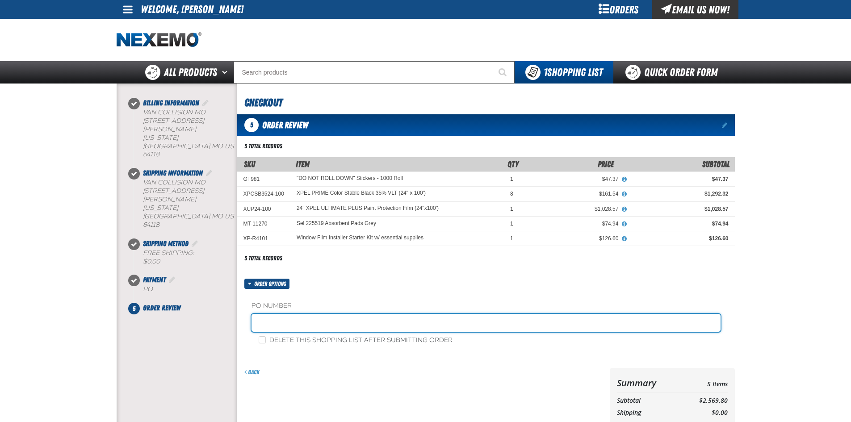
click at [260, 317] on input "text" at bounding box center [485, 323] width 469 height 18
type input "840636"
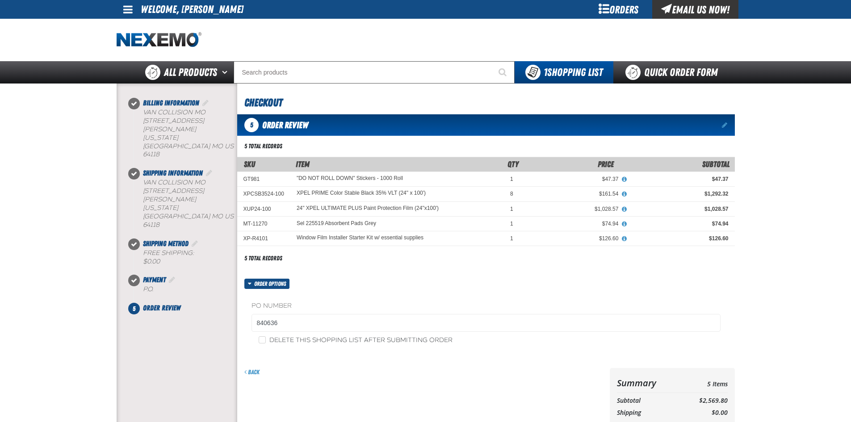
click at [262, 344] on label "Delete this shopping list after submitting order" at bounding box center [356, 340] width 194 height 8
click at [262, 343] on input "Delete this shopping list after submitting order" at bounding box center [262, 339] width 7 height 7
checkbox input "true"
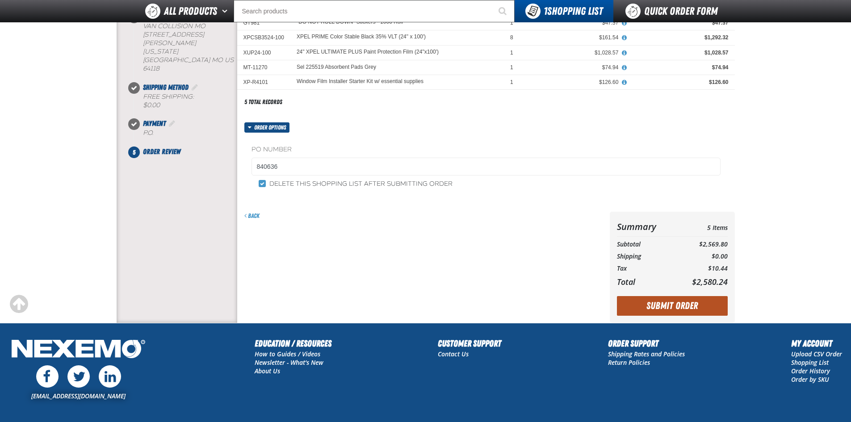
click at [674, 305] on button "Submit Order" at bounding box center [672, 306] width 111 height 20
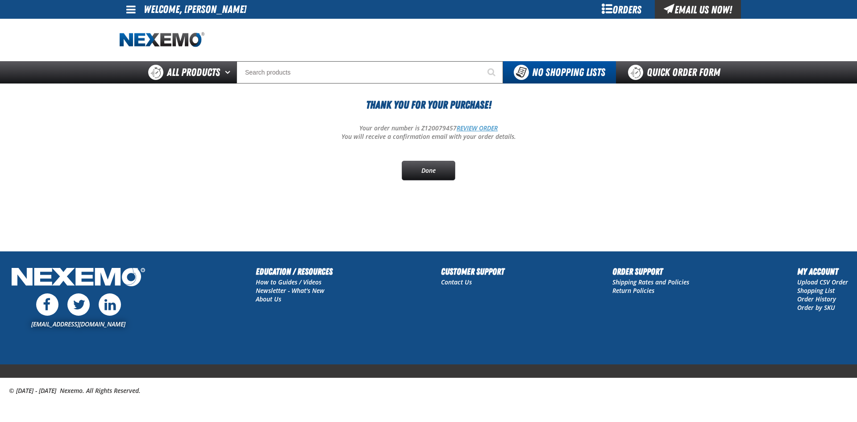
click at [479, 126] on link "REVIEW ORDER" at bounding box center [477, 128] width 41 height 8
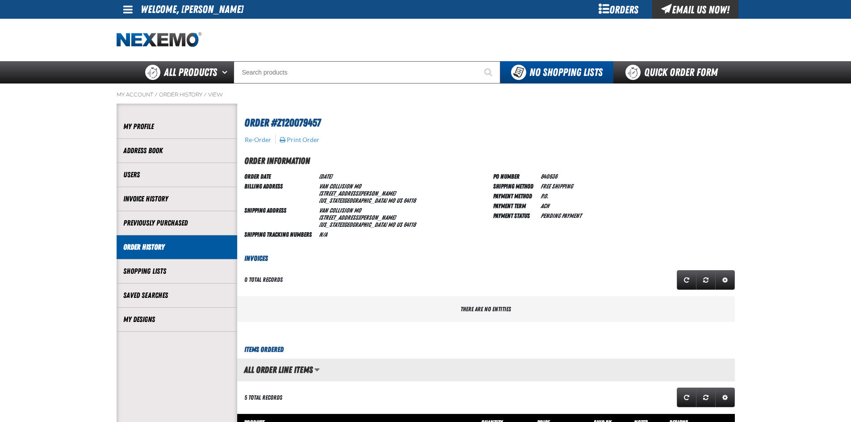
scroll to position [0, 0]
click at [293, 140] on button "Print Order" at bounding box center [299, 140] width 41 height 8
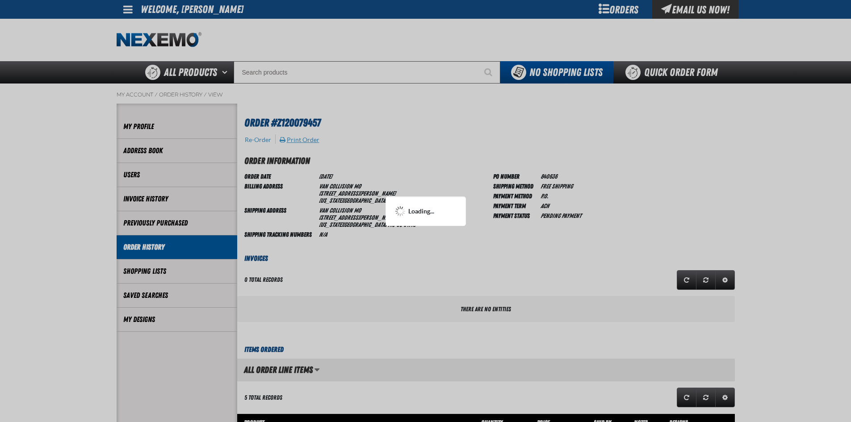
scroll to position [0, 0]
click at [164, 247] on div at bounding box center [425, 211] width 851 height 422
click at [478, 139] on div at bounding box center [425, 211] width 851 height 422
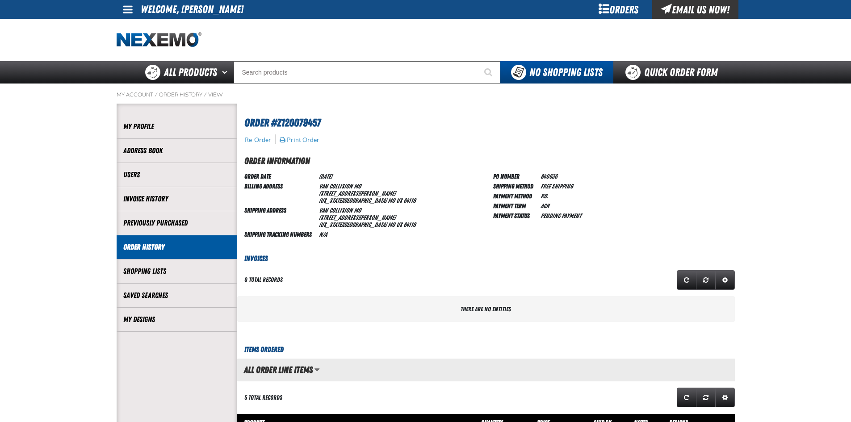
scroll to position [0, 0]
